Goal: Task Accomplishment & Management: Manage account settings

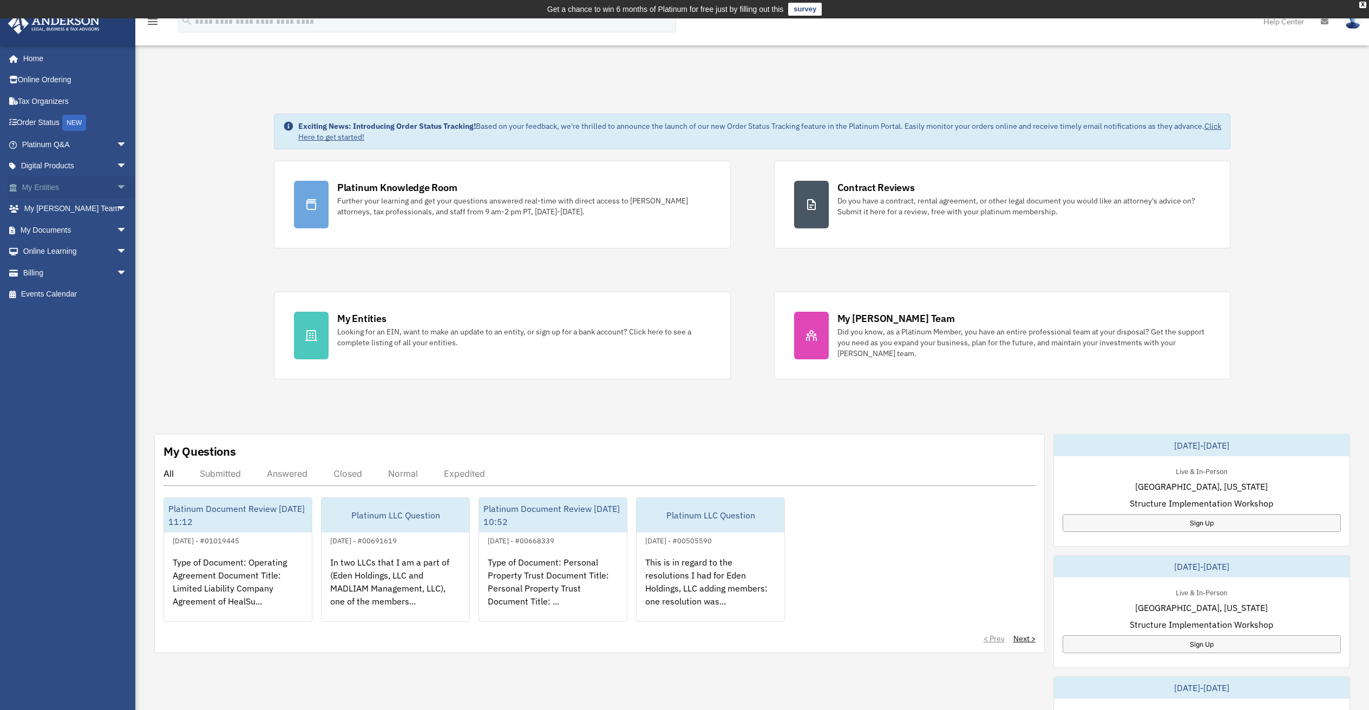
click at [47, 185] on link "My Entities arrow_drop_down" at bounding box center [76, 187] width 136 height 22
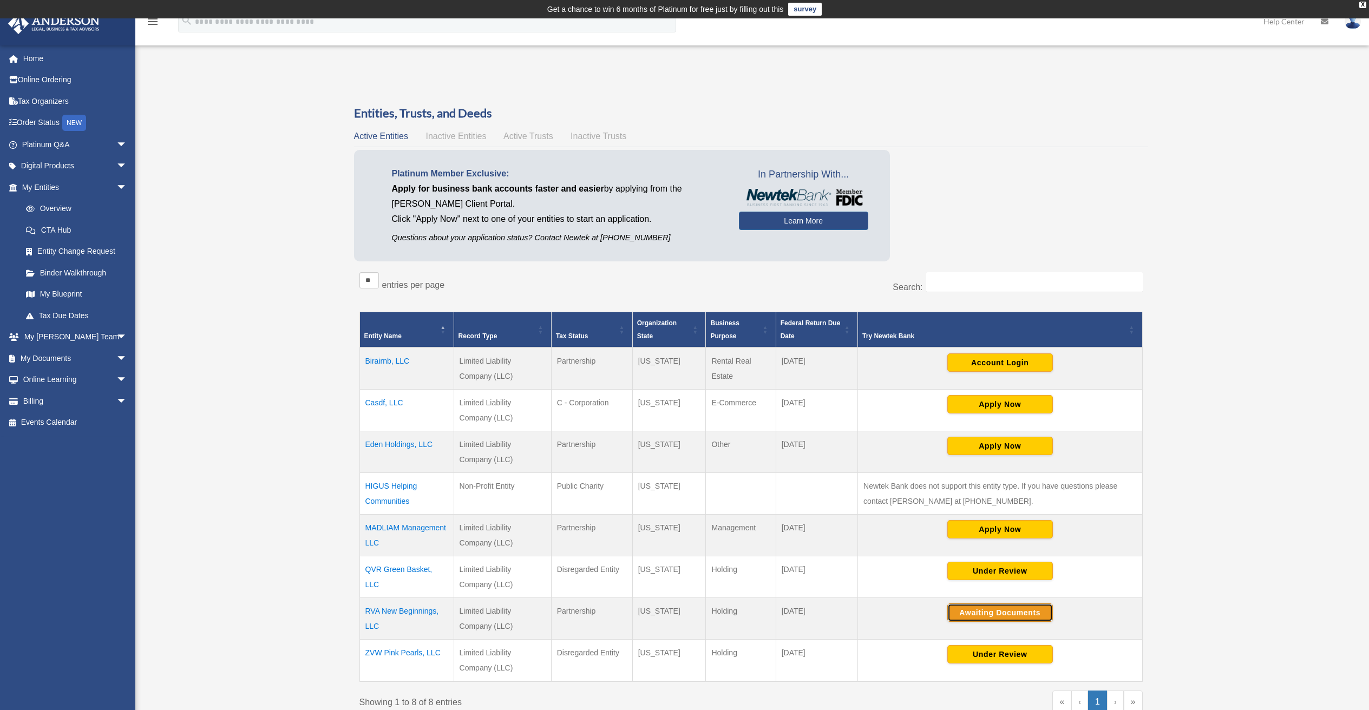
click at [970, 618] on button "Awaiting Documents" at bounding box center [1000, 612] width 106 height 18
click at [1348, 24] on img at bounding box center [1352, 22] width 16 height 16
click at [1167, 94] on link "Logout" at bounding box center [1190, 94] width 108 height 22
